Goal: Task Accomplishment & Management: Use online tool/utility

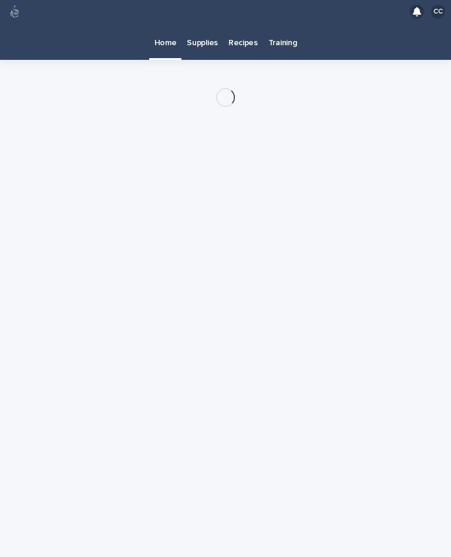
scroll to position [21, 0]
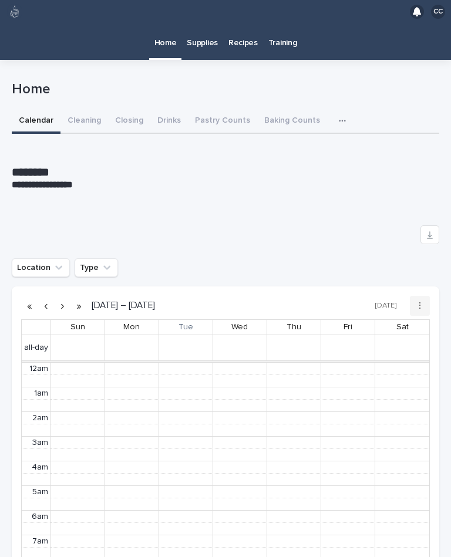
scroll to position [148, 0]
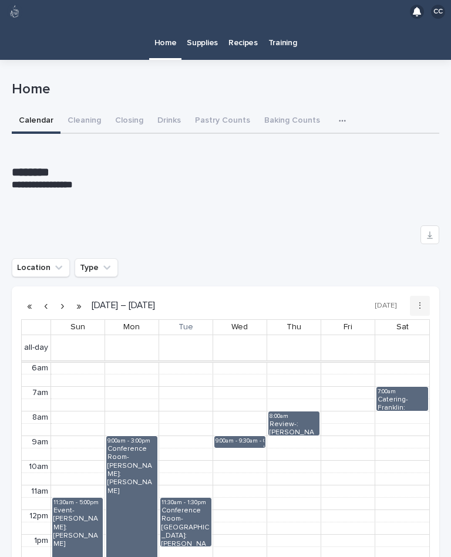
click at [253, 23] on p "Recipes" at bounding box center [242, 35] width 29 height 25
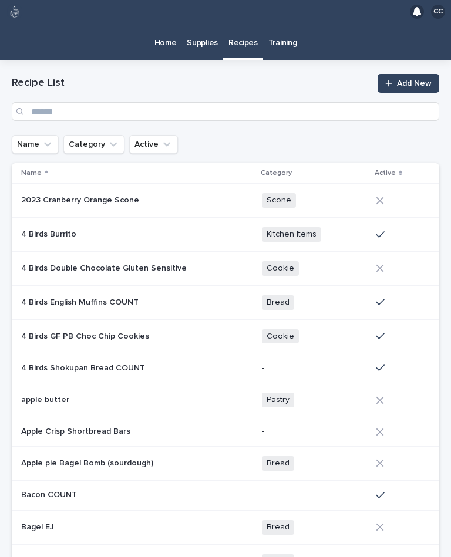
click at [160, 33] on link "Home" at bounding box center [165, 41] width 33 height 36
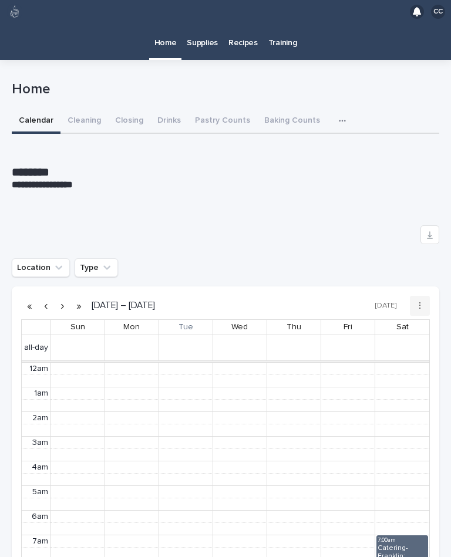
scroll to position [148, 0]
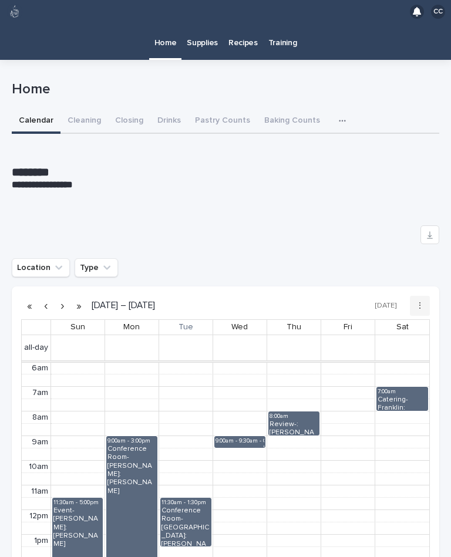
click at [166, 109] on button "Drinks" at bounding box center [169, 121] width 38 height 25
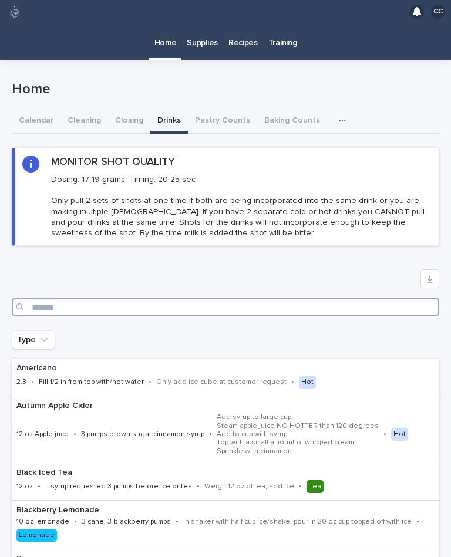
click at [229, 297] on input "Search" at bounding box center [225, 306] width 427 height 19
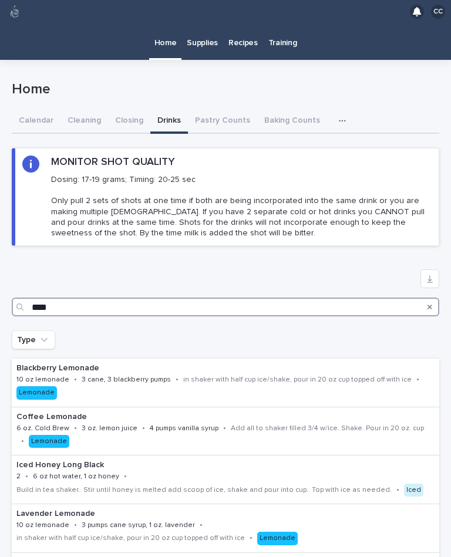
type input "******"
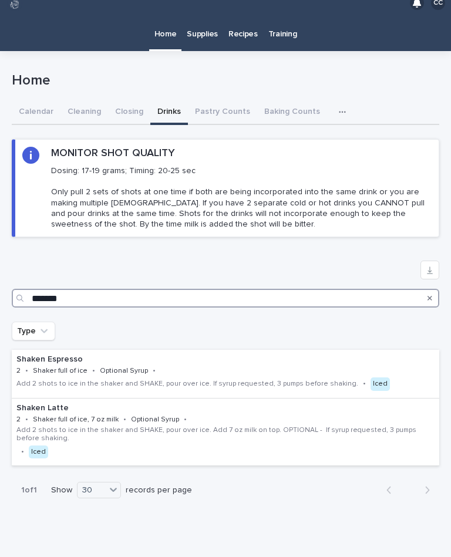
scroll to position [8, 0]
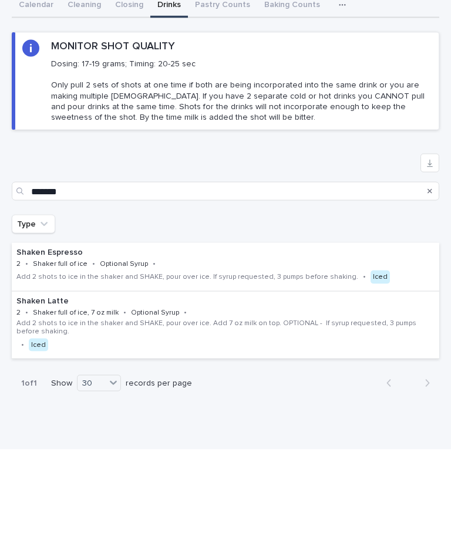
click at [266, 380] on p "Add 2 shots to ice in the shaker and SHAKE, pour over ice. If syrup requested, …" at bounding box center [186, 384] width 341 height 8
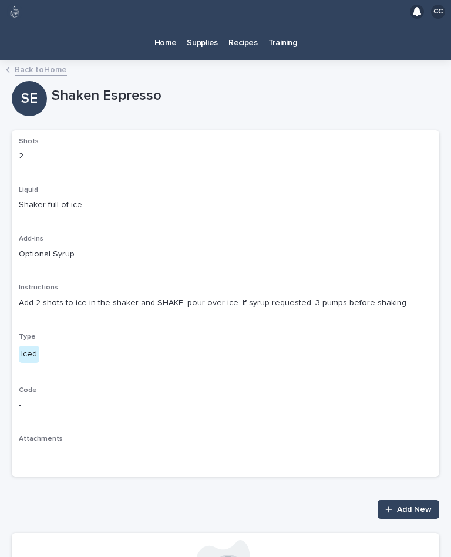
click at [159, 23] on p "Home" at bounding box center [165, 35] width 22 height 25
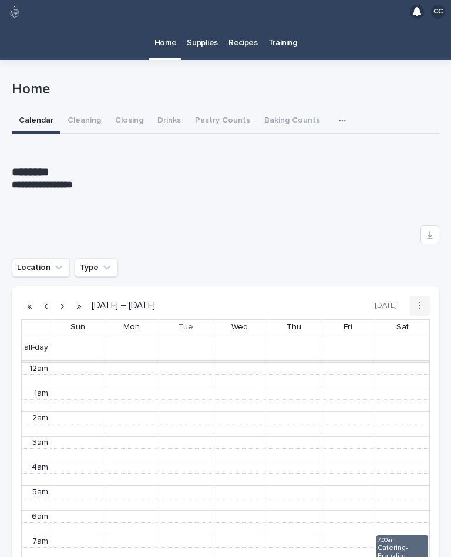
scroll to position [148, 0]
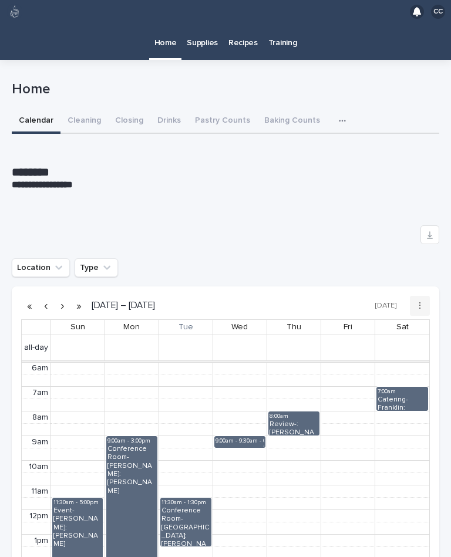
click at [172, 109] on button "Drinks" at bounding box center [169, 121] width 38 height 25
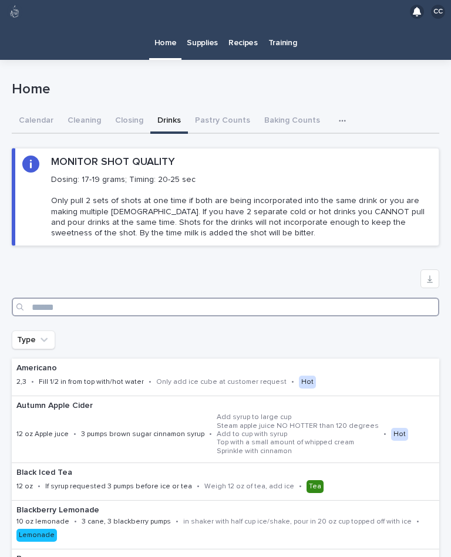
click at [232, 297] on input "Search" at bounding box center [225, 306] width 427 height 19
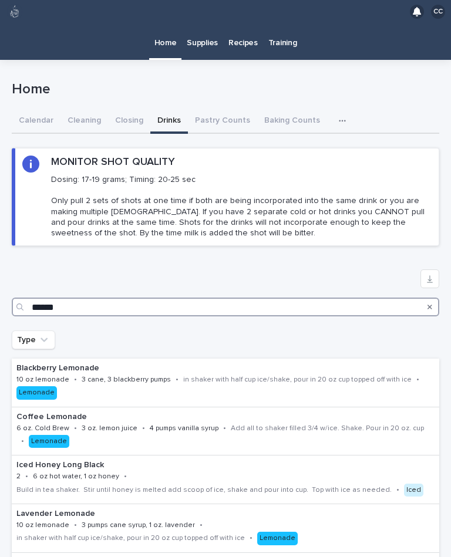
type input "******"
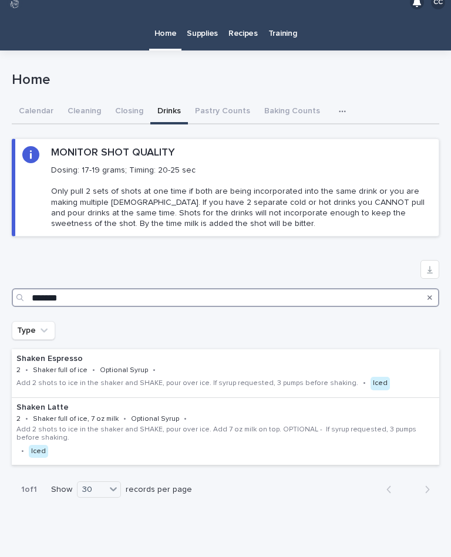
scroll to position [8, 0]
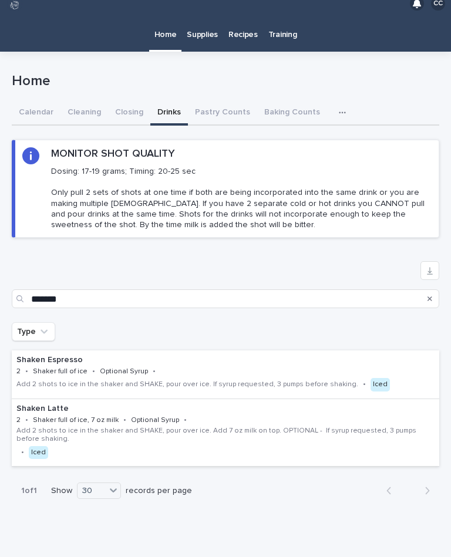
click at [174, 15] on p "Home" at bounding box center [165, 27] width 22 height 25
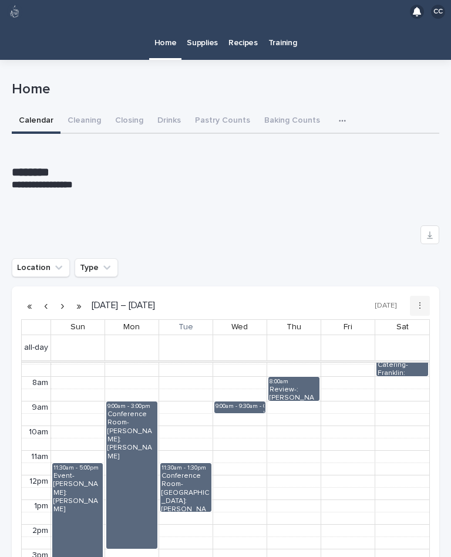
scroll to position [184, 0]
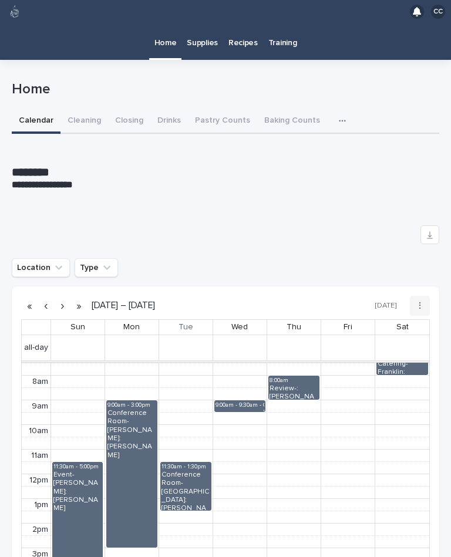
click at [128, 109] on button "Closing" at bounding box center [129, 121] width 42 height 25
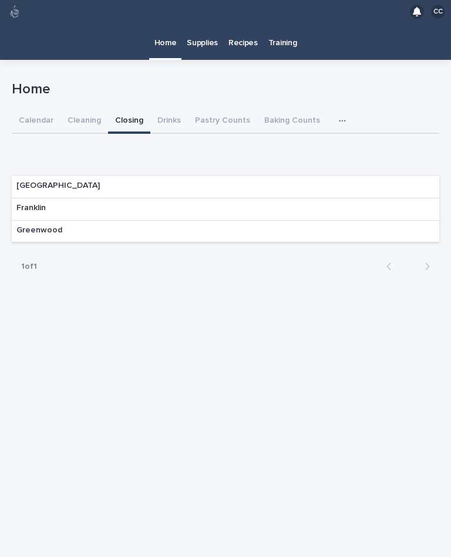
click at [39, 198] on div "Franklin" at bounding box center [31, 209] width 39 height 22
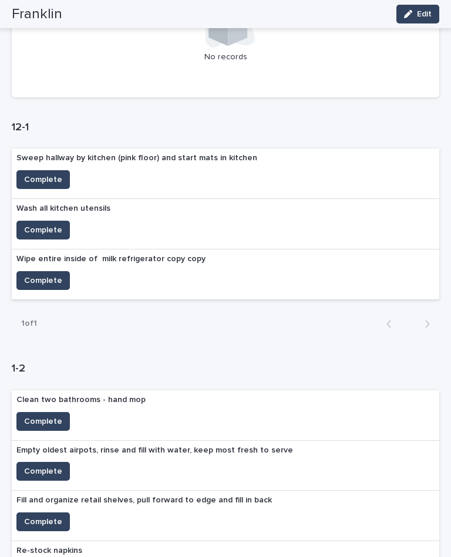
scroll to position [191, 0]
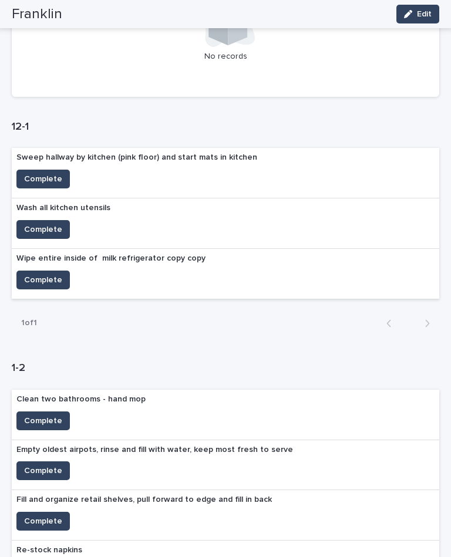
click at [37, 223] on span "Complete" at bounding box center [43, 229] width 38 height 12
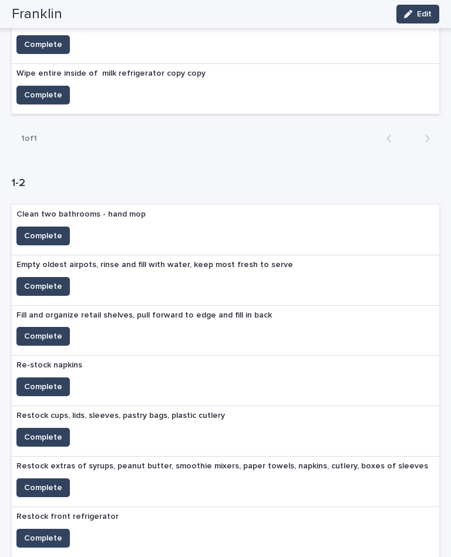
scroll to position [327, 0]
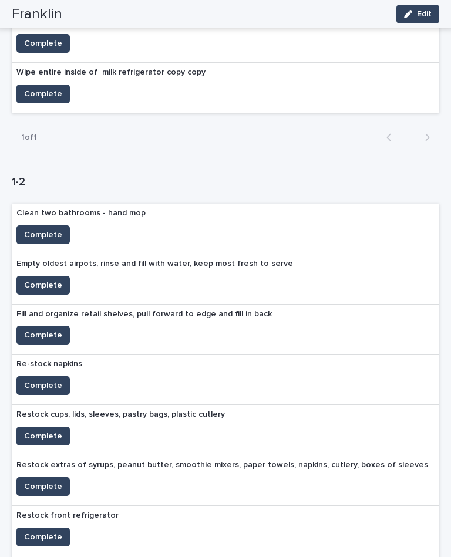
click at [30, 480] on span "Complete" at bounding box center [43, 486] width 38 height 12
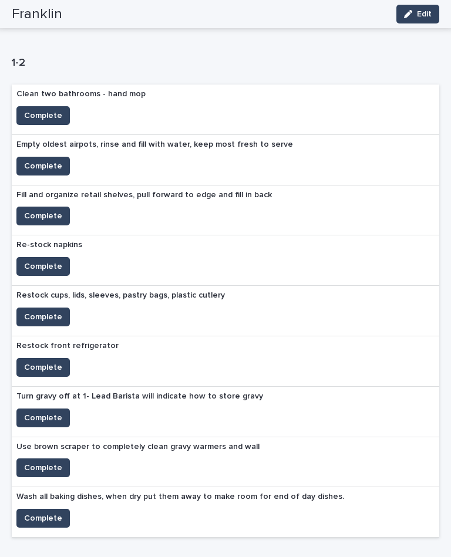
scroll to position [447, 0]
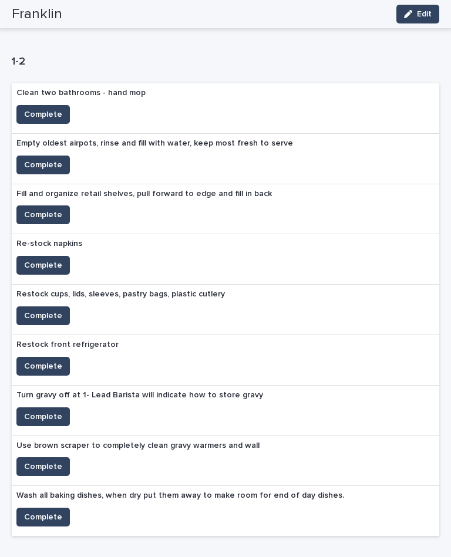
click at [65, 256] on button "Complete" at bounding box center [42, 265] width 53 height 19
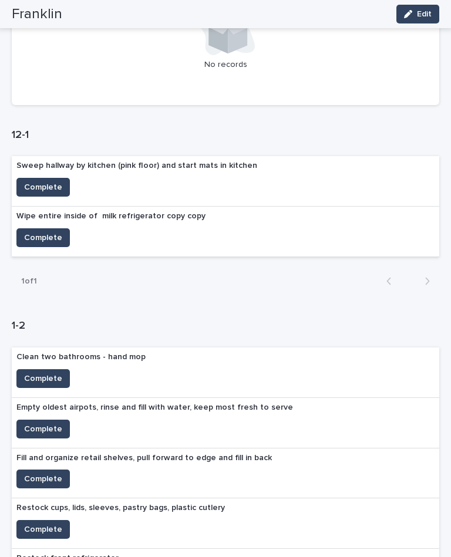
scroll to position [172, 0]
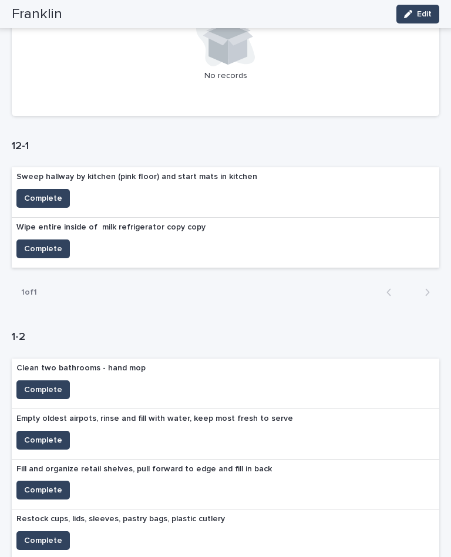
click at [23, 239] on button "Complete" at bounding box center [42, 248] width 53 height 19
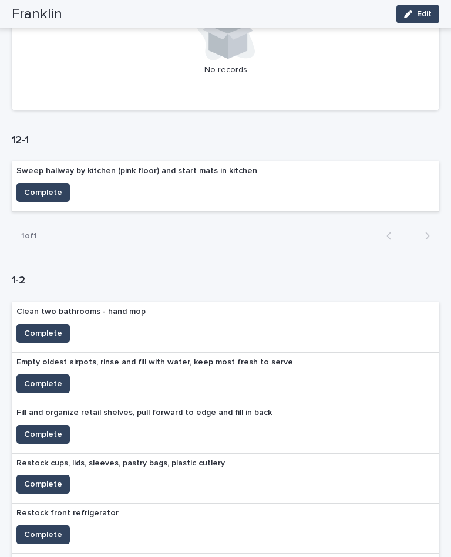
scroll to position [165, 0]
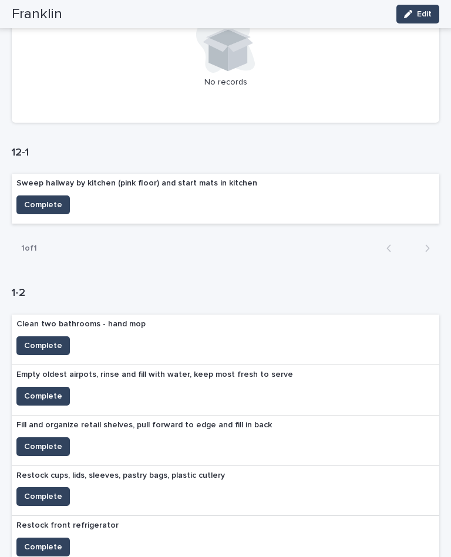
click at [56, 199] on span "Complete" at bounding box center [43, 205] width 38 height 12
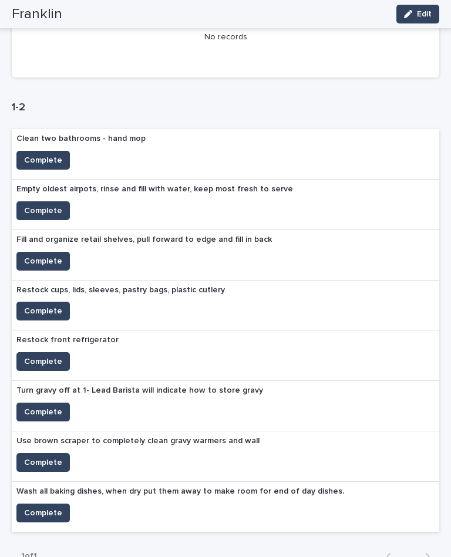
scroll to position [378, 0]
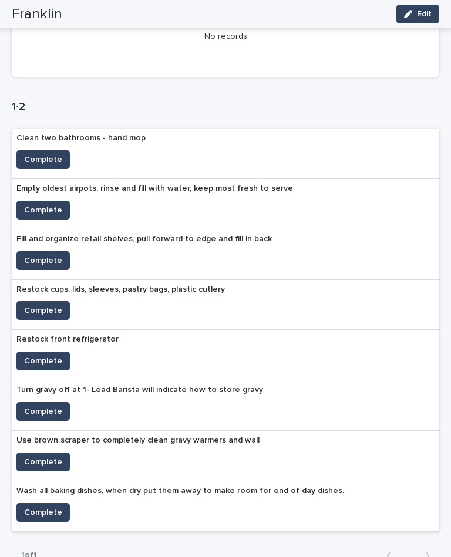
click at [55, 251] on button "Complete" at bounding box center [42, 260] width 53 height 19
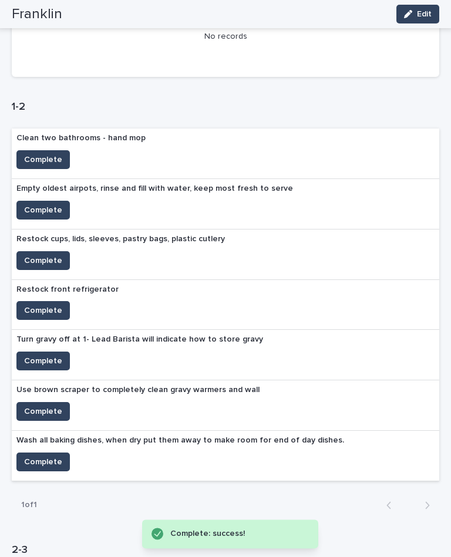
click at [50, 255] on span "Complete" at bounding box center [43, 261] width 38 height 12
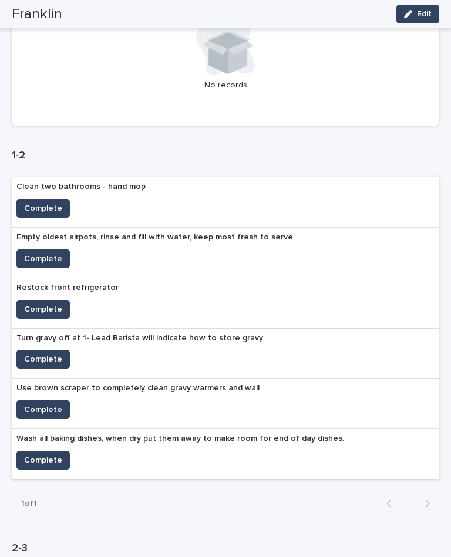
scroll to position [330, 0]
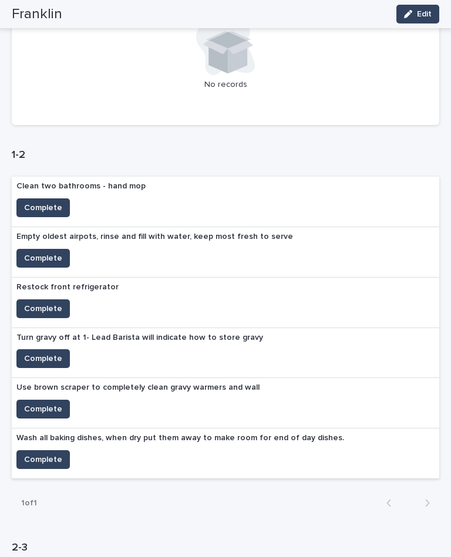
click at [45, 299] on button "Complete" at bounding box center [42, 308] width 53 height 19
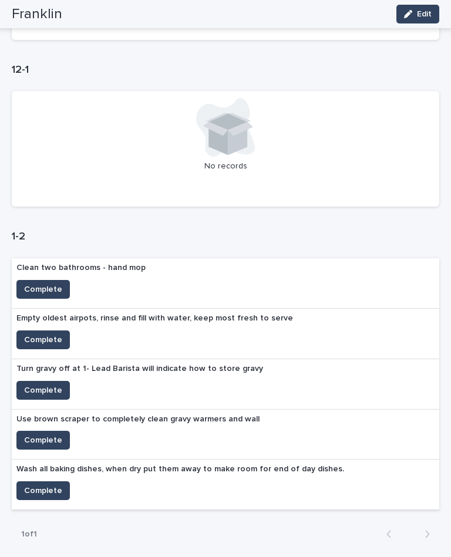
scroll to position [263, 0]
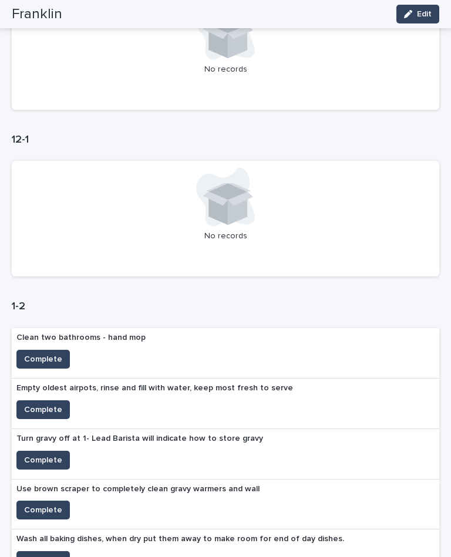
scroll to position [169, 0]
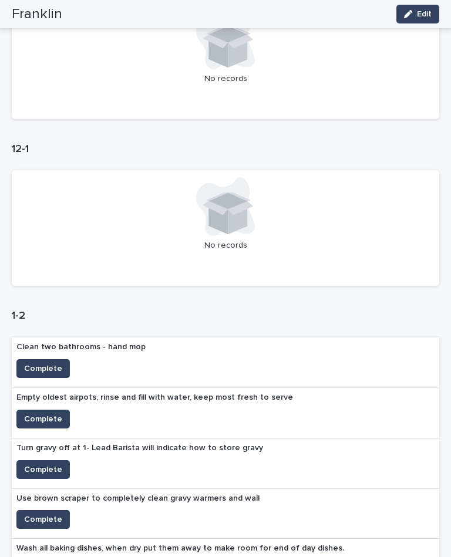
click at [280, 553] on div "Wash all baking dishes, when dry put them away to make room for end of day dish…" at bounding box center [180, 564] width 337 height 50
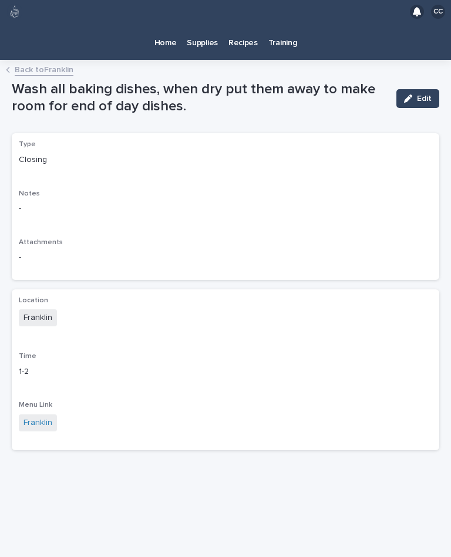
click at [52, 62] on link "Back to [PERSON_NAME]" at bounding box center [44, 68] width 59 height 13
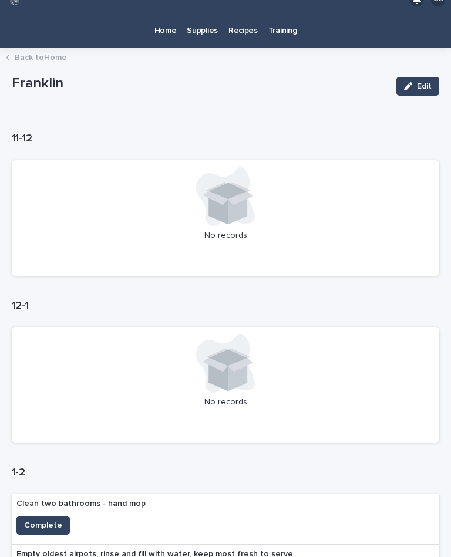
scroll to position [12, 0]
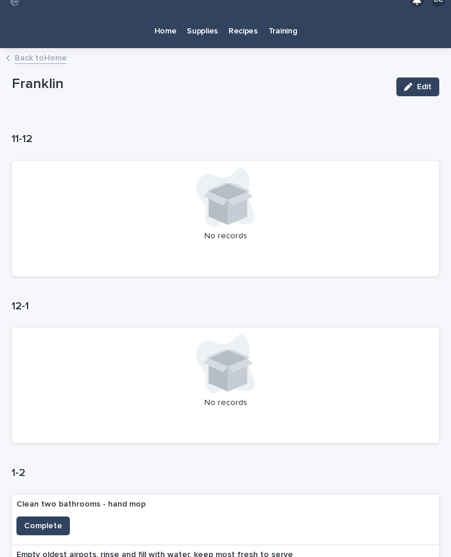
click at [38, 520] on span "Complete" at bounding box center [43, 526] width 38 height 12
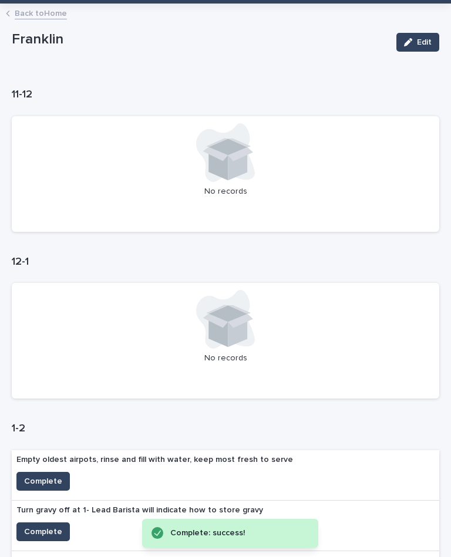
scroll to position [84, 0]
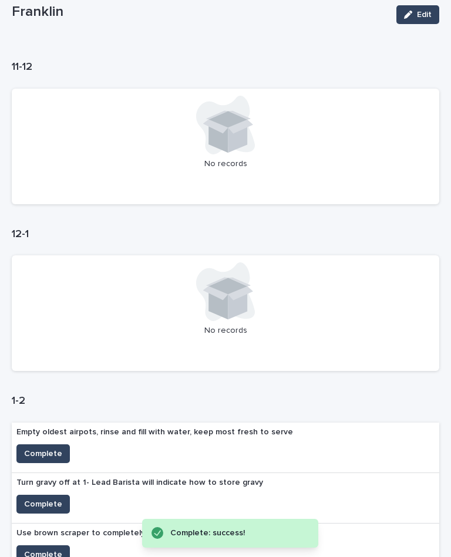
click at [25, 448] on span "Complete" at bounding box center [43, 454] width 38 height 12
click at [38, 448] on span "Complete" at bounding box center [43, 454] width 38 height 12
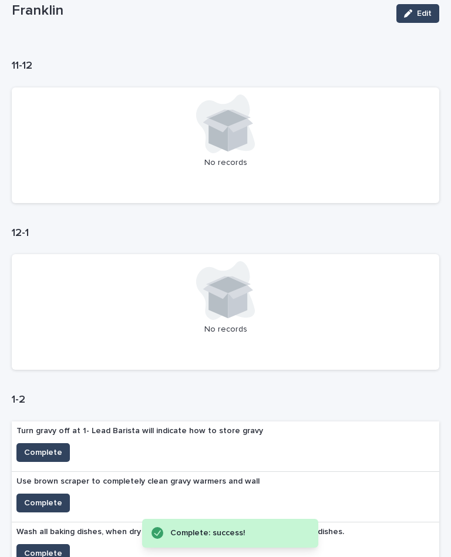
click at [32, 547] on span "Complete" at bounding box center [43, 553] width 38 height 12
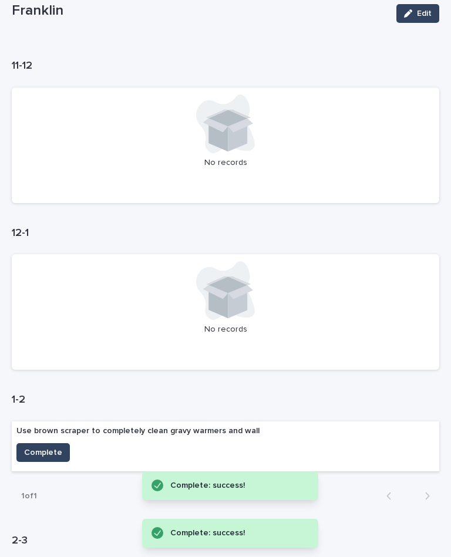
click at [32, 446] on span "Complete" at bounding box center [43, 452] width 38 height 12
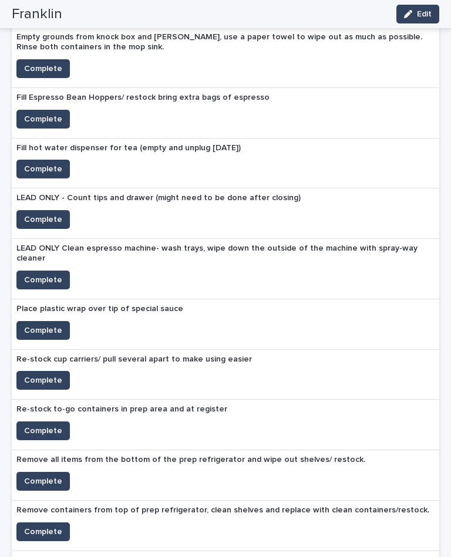
scroll to position [860, 0]
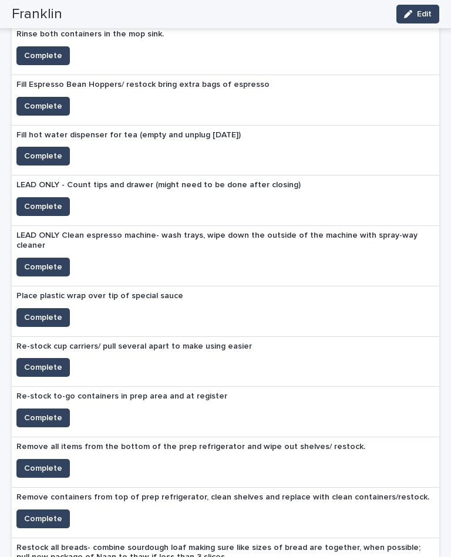
click at [46, 311] on span "Complete" at bounding box center [43, 317] width 38 height 12
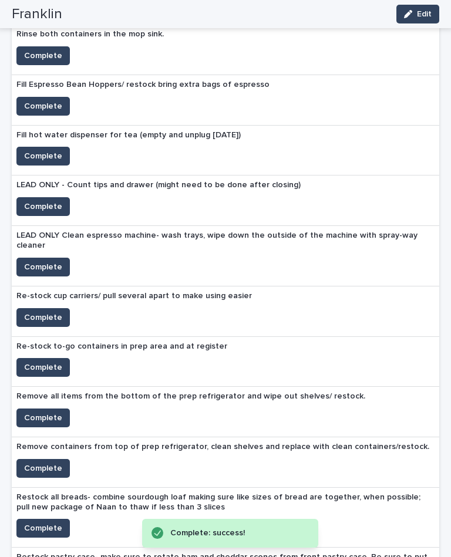
click at [29, 311] on span "Complete" at bounding box center [43, 317] width 38 height 12
click at [36, 361] on span "Complete" at bounding box center [43, 367] width 38 height 12
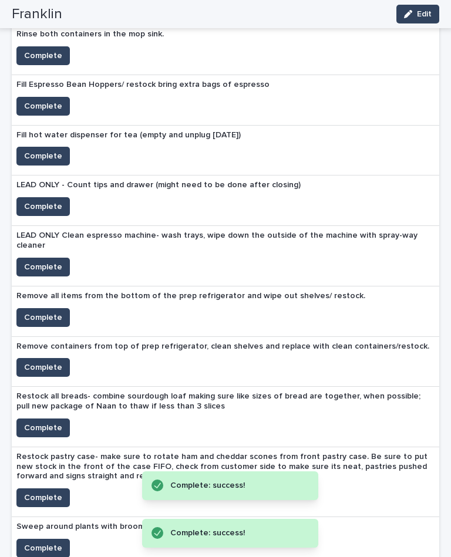
click at [48, 311] on span "Complete" at bounding box center [43, 317] width 38 height 12
click at [62, 358] on button "Complete" at bounding box center [42, 367] width 53 height 19
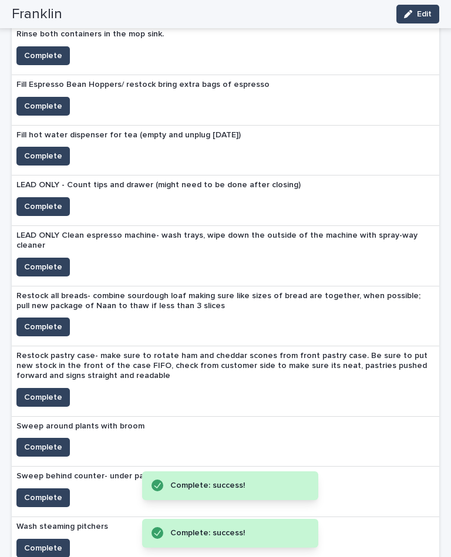
click at [50, 321] on span "Complete" at bounding box center [43, 327] width 38 height 12
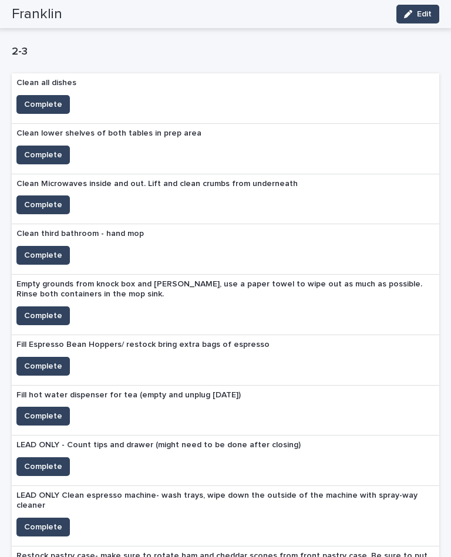
scroll to position [604, 0]
